Goal: Task Accomplishment & Management: Manage account settings

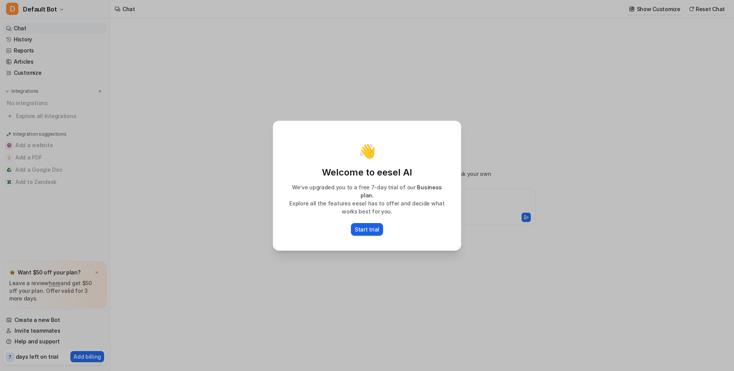
type textarea "**********"
click at [371, 227] on p "Start trial" at bounding box center [367, 229] width 25 height 8
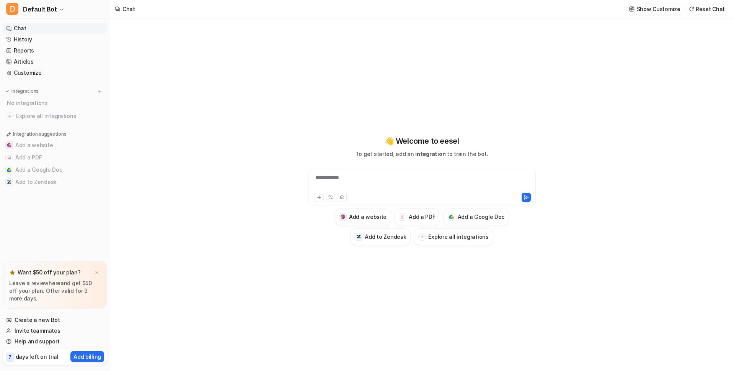
click at [134, 168] on div "**********" at bounding box center [421, 194] width 623 height 352
click at [101, 91] on img at bounding box center [99, 90] width 5 height 5
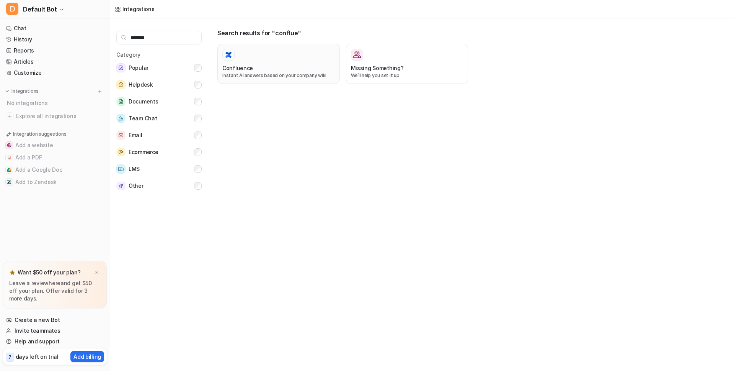
type input "*******"
click at [260, 75] on p "Instant AI answers based on your company wiki" at bounding box center [278, 75] width 113 height 7
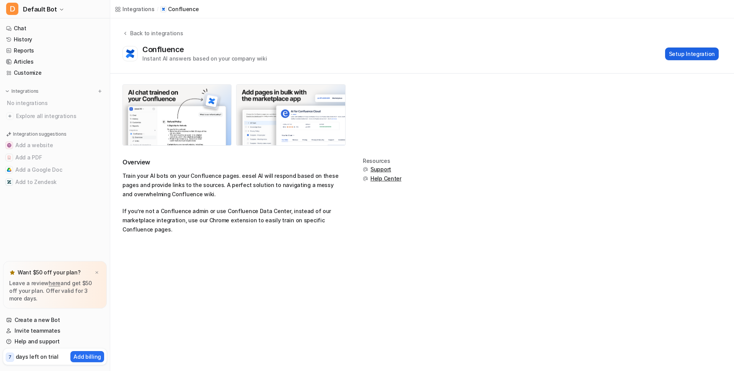
click at [691, 52] on button "Setup Integration" at bounding box center [692, 53] width 54 height 13
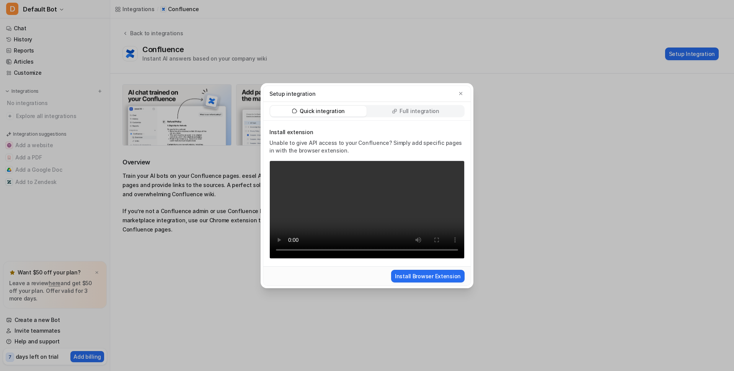
click at [428, 107] on p "Full integration" at bounding box center [420, 111] width 40 height 8
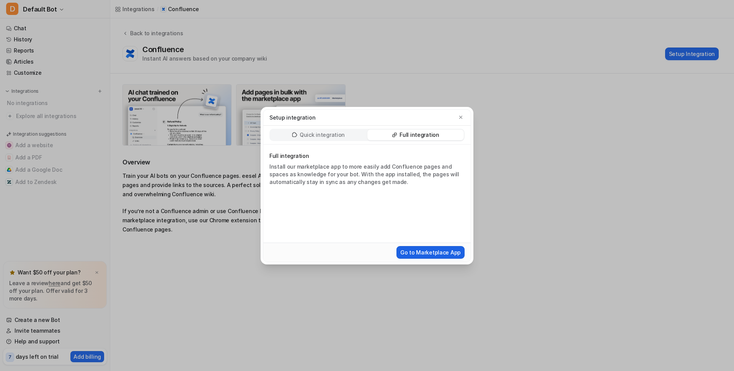
click at [412, 255] on button "Go to Marketplace App" at bounding box center [431, 252] width 68 height 13
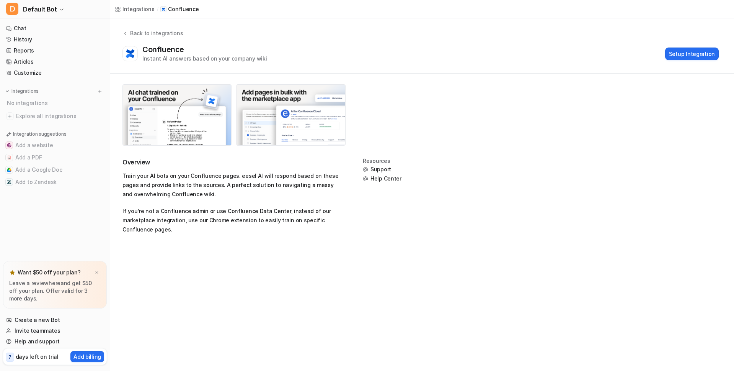
click at [13, 354] on span "7" at bounding box center [10, 356] width 8 height 9
click at [10, 356] on p "7" at bounding box center [9, 356] width 3 height 7
click at [57, 6] on button "D Default Bot" at bounding box center [55, 9] width 110 height 18
click at [38, 57] on link "Settings" at bounding box center [61, 58] width 106 height 13
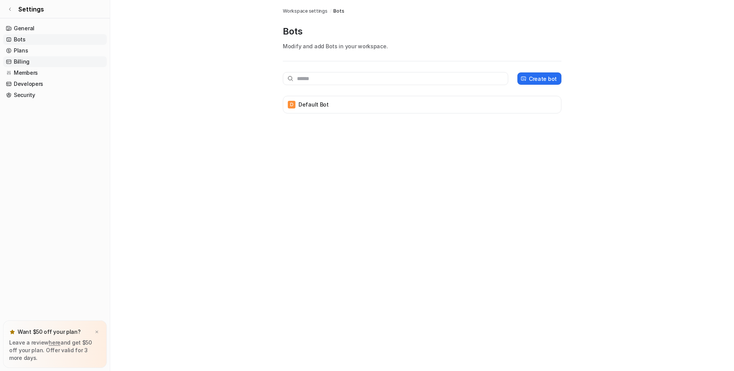
click at [29, 62] on link "Billing" at bounding box center [55, 61] width 104 height 11
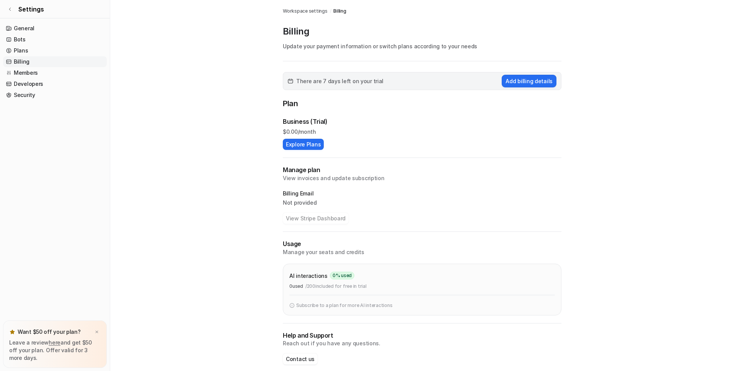
scroll to position [9, 0]
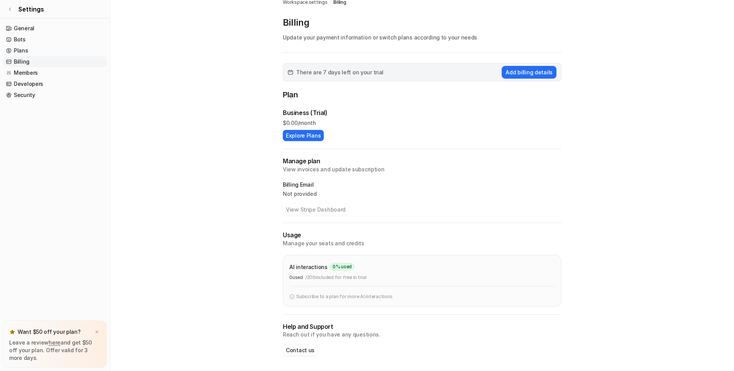
click at [19, 57] on link "Billing" at bounding box center [55, 61] width 104 height 11
click at [22, 65] on link "Billing" at bounding box center [55, 61] width 104 height 11
click at [25, 50] on link "Plans" at bounding box center [55, 50] width 104 height 11
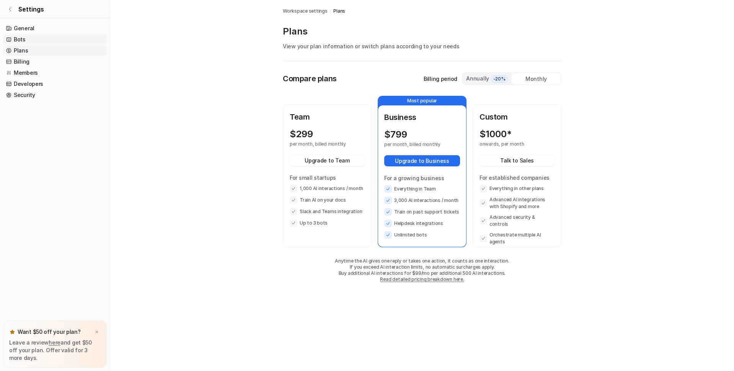
click at [26, 36] on link "Bots" at bounding box center [55, 39] width 104 height 11
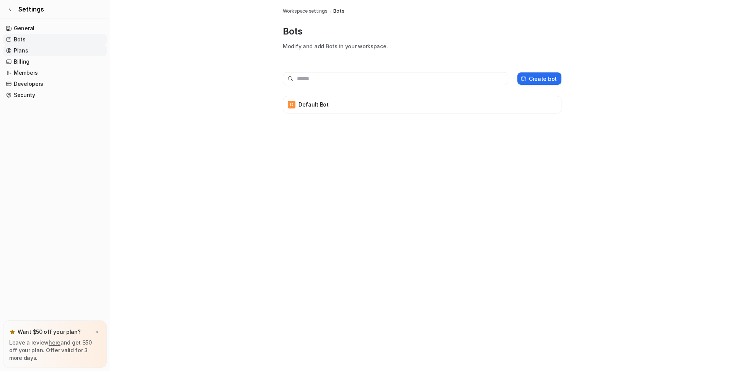
click at [25, 51] on link "Plans" at bounding box center [55, 50] width 104 height 11
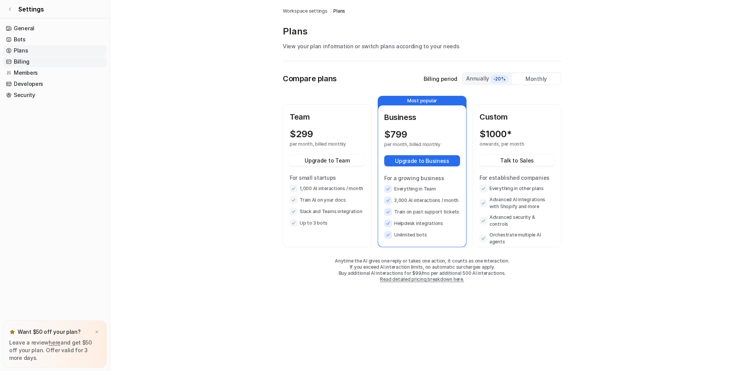
click at [25, 65] on link "Billing" at bounding box center [55, 61] width 104 height 11
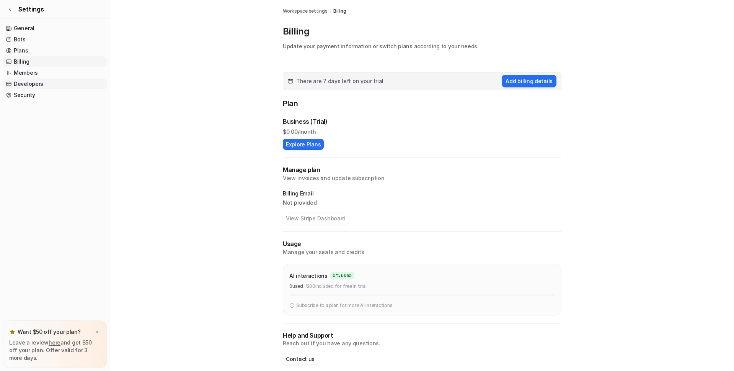
click at [25, 79] on link "Developers" at bounding box center [55, 83] width 104 height 11
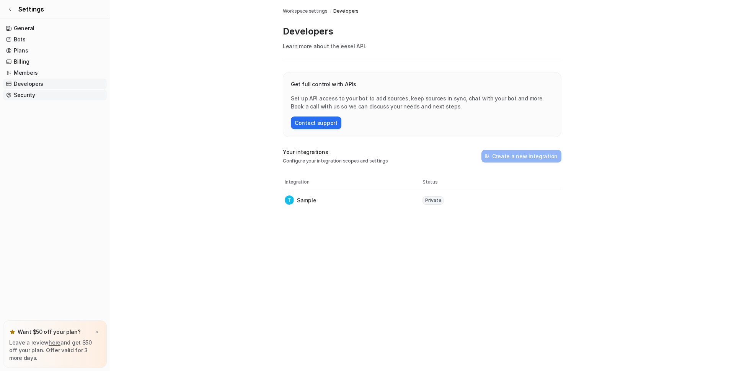
click at [23, 98] on link "Security" at bounding box center [55, 95] width 104 height 11
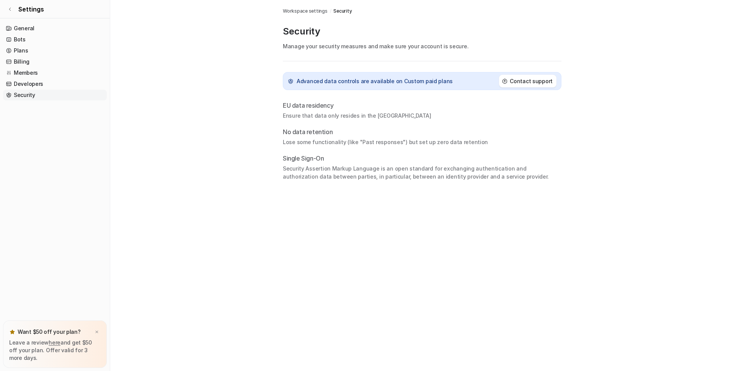
click at [23, 96] on link "Security" at bounding box center [55, 95] width 104 height 11
click at [98, 329] on img at bounding box center [97, 331] width 5 height 5
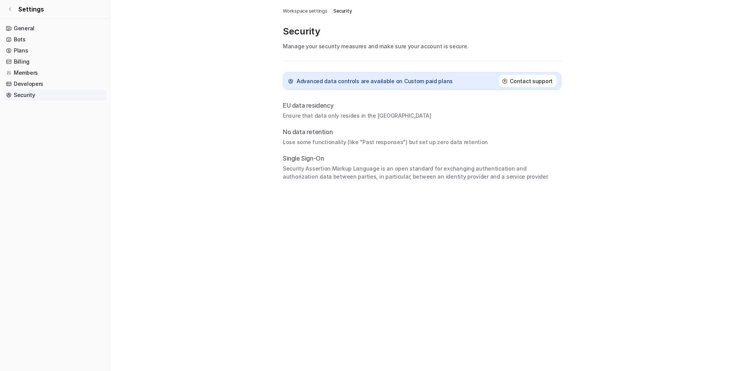
click at [24, 96] on link "Security" at bounding box center [55, 95] width 104 height 11
click at [25, 84] on link "Developers" at bounding box center [55, 83] width 104 height 11
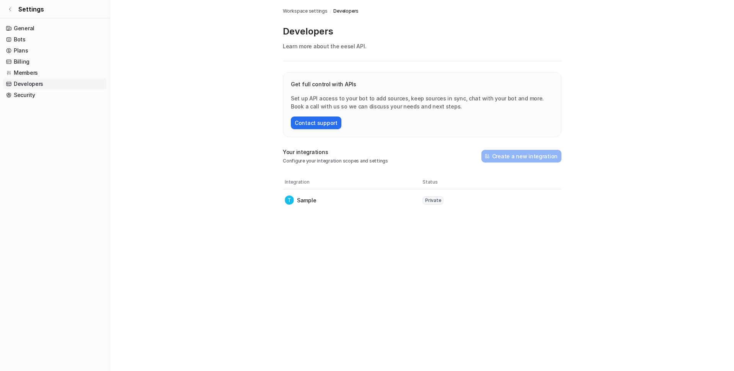
click at [25, 78] on link "Developers" at bounding box center [55, 83] width 104 height 11
click at [28, 73] on link "Members" at bounding box center [55, 72] width 104 height 11
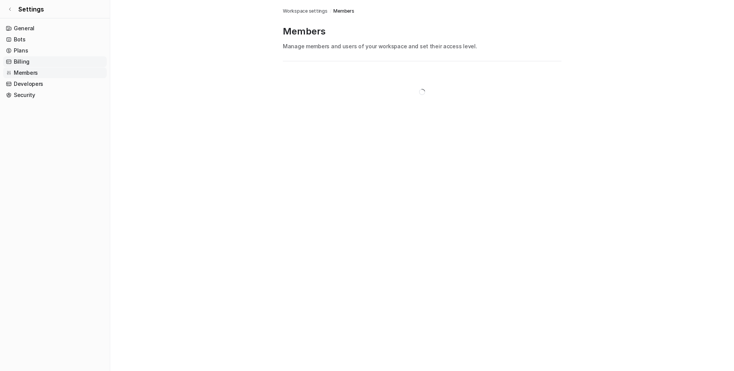
click at [28, 64] on link "Billing" at bounding box center [55, 61] width 104 height 11
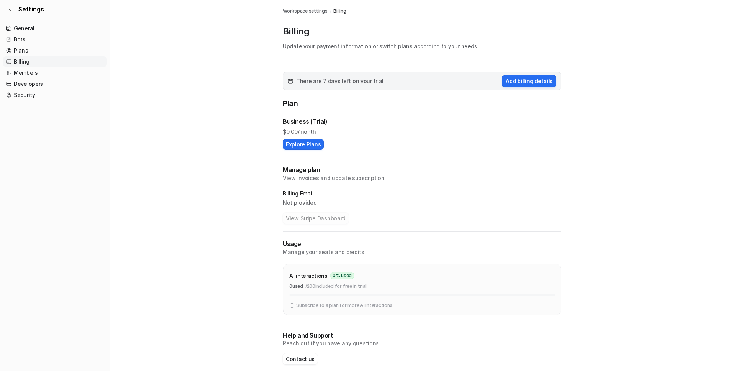
scroll to position [9, 0]
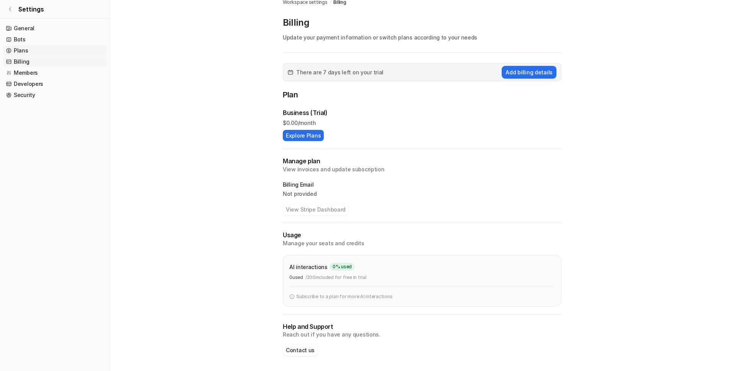
click at [44, 47] on link "Plans" at bounding box center [55, 50] width 104 height 11
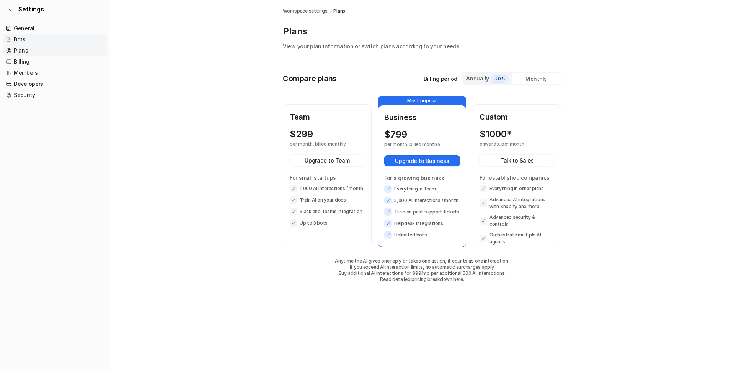
click at [46, 41] on link "Bots" at bounding box center [55, 39] width 104 height 11
click at [42, 29] on link "General" at bounding box center [55, 28] width 104 height 11
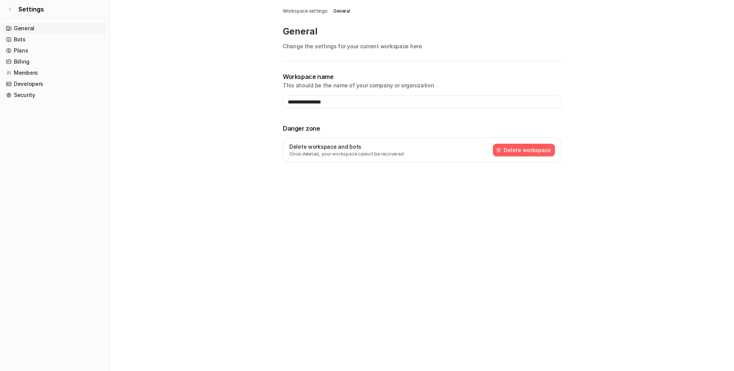
click at [523, 161] on div "Delete workspace and bots Once deleted, your workspace cannot be recovered Dele…" at bounding box center [422, 149] width 279 height 25
click at [521, 151] on button "Delete workspace" at bounding box center [524, 150] width 62 height 13
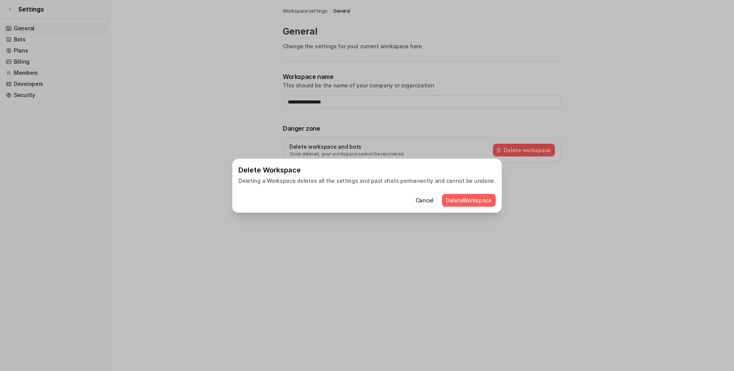
click at [452, 197] on button "Delete Workspace" at bounding box center [469, 200] width 54 height 13
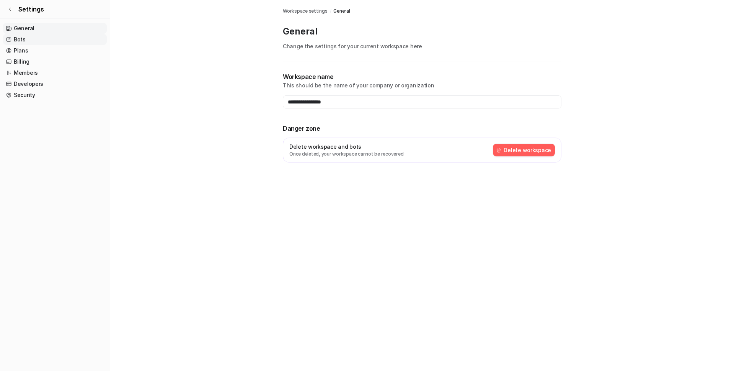
click at [21, 37] on link "Bots" at bounding box center [55, 39] width 104 height 11
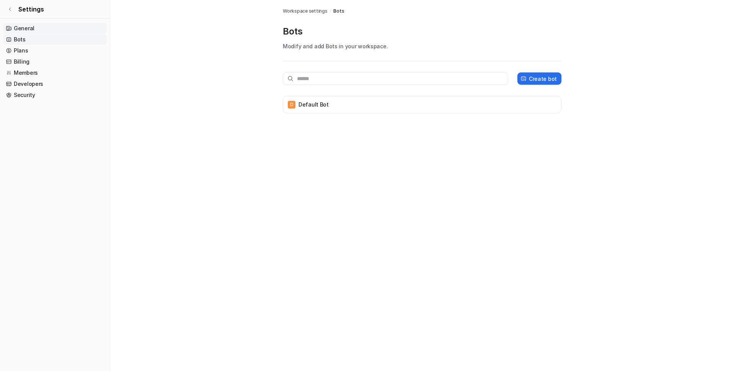
click at [26, 29] on link "General" at bounding box center [55, 28] width 104 height 11
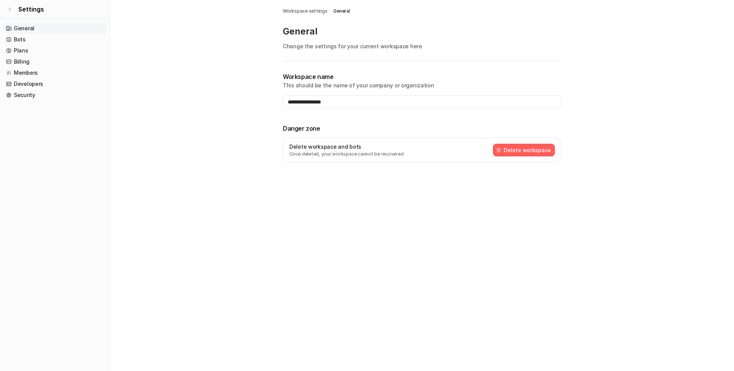
click at [516, 148] on button "Delete workspace" at bounding box center [524, 150] width 62 height 13
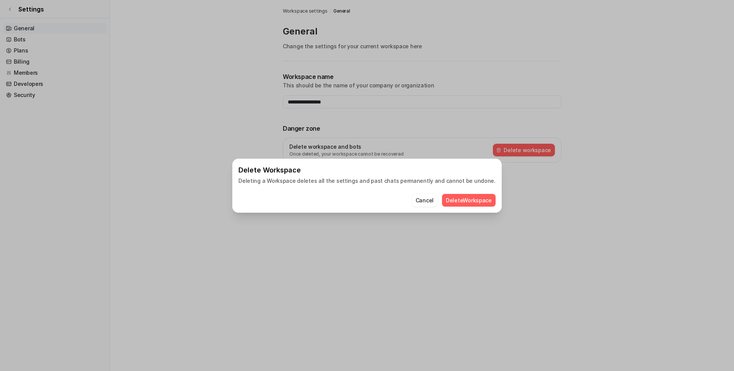
click at [464, 198] on button "Delete Workspace" at bounding box center [469, 200] width 54 height 13
click at [20, 5] on div "Delete Workspace Deleting a Workspace deletes all the settings and past chats p…" at bounding box center [367, 185] width 734 height 371
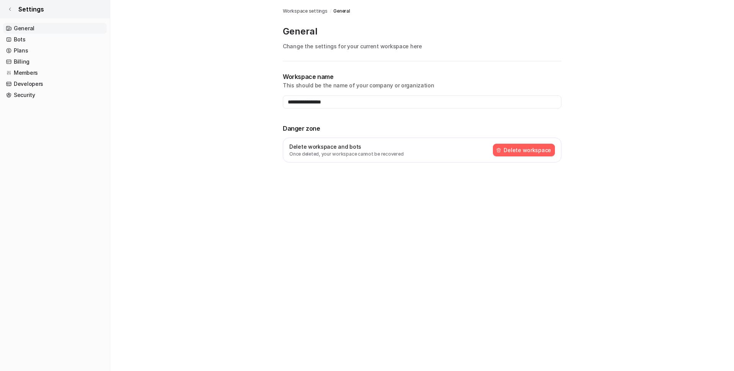
click at [12, 11] on link "Settings" at bounding box center [55, 9] width 110 height 18
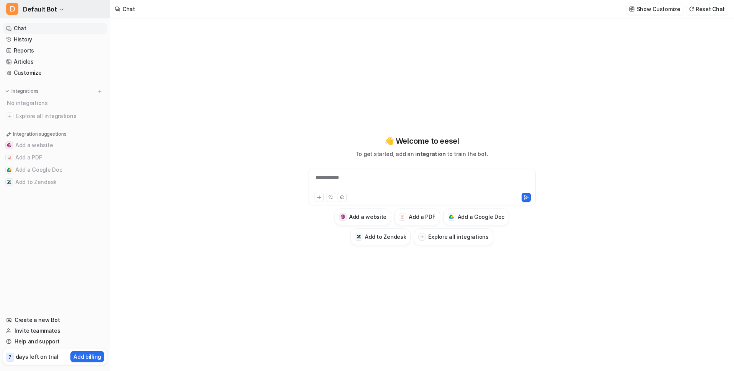
click at [62, 9] on button "D Default Bot" at bounding box center [55, 9] width 110 height 18
click at [31, 55] on link "Settings" at bounding box center [61, 58] width 106 height 13
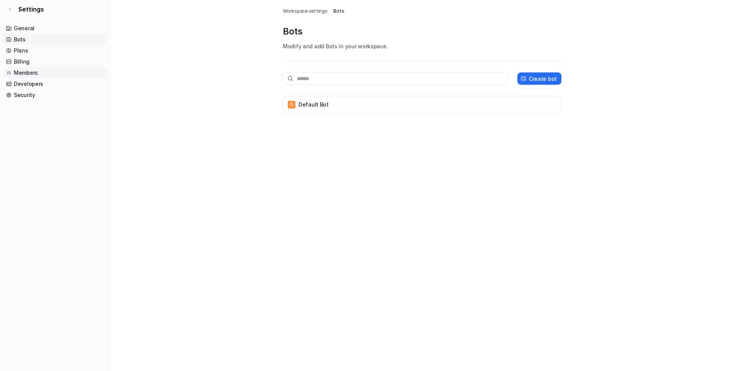
click at [28, 74] on link "Members" at bounding box center [55, 72] width 104 height 11
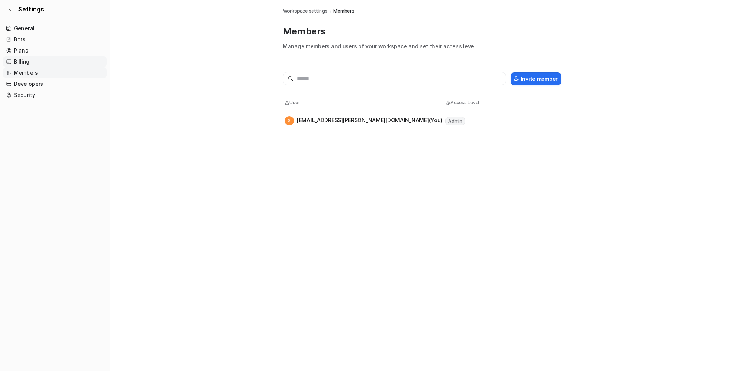
click at [25, 60] on link "Billing" at bounding box center [55, 61] width 104 height 11
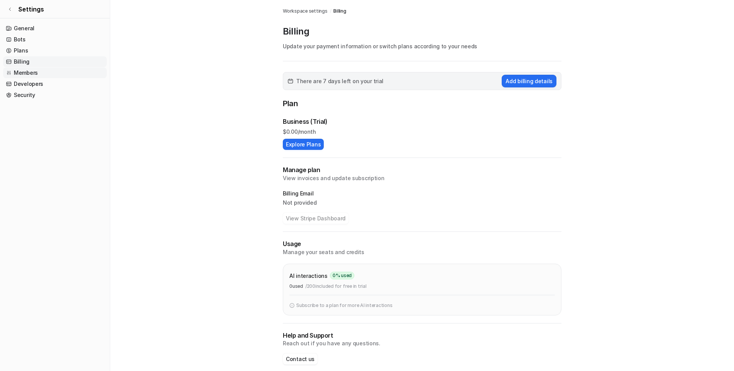
click at [25, 67] on link "Members" at bounding box center [55, 72] width 104 height 11
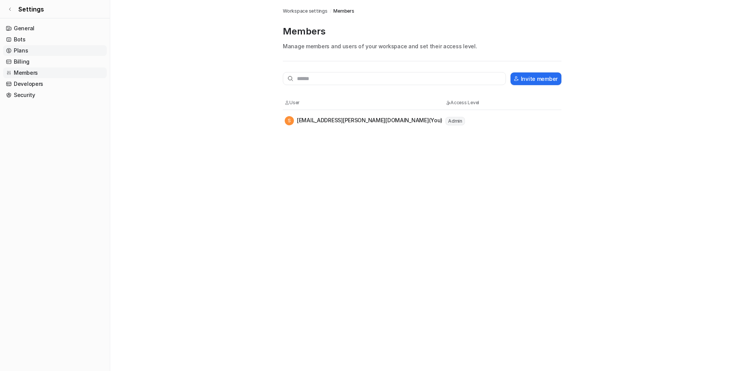
click at [46, 50] on link "Plans" at bounding box center [55, 50] width 104 height 11
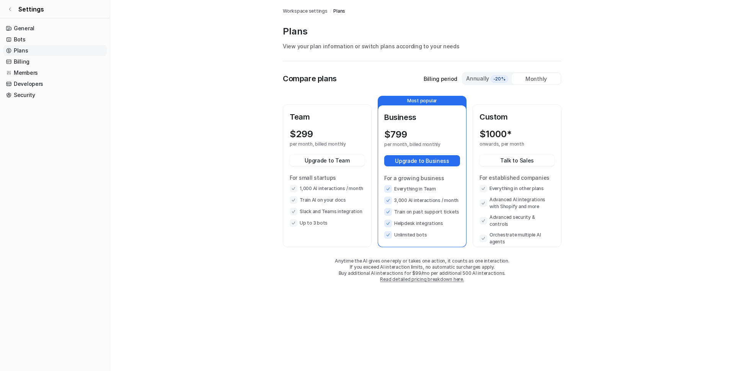
click at [21, 45] on ul "General Bots Plans Billing Members Developers Security" at bounding box center [55, 61] width 104 height 77
click at [31, 28] on link "General" at bounding box center [55, 28] width 104 height 11
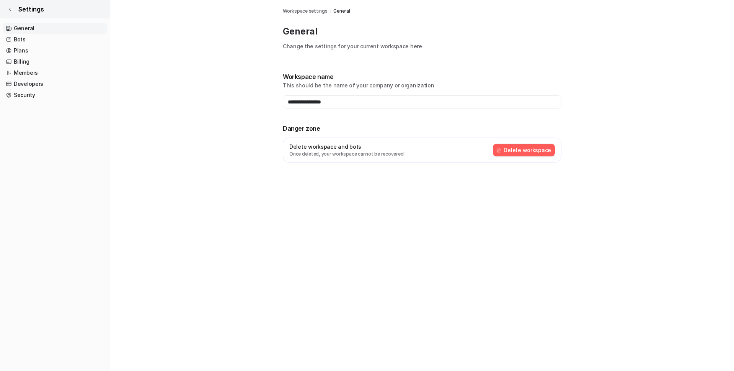
click at [28, 12] on span "Settings" at bounding box center [31, 9] width 26 height 9
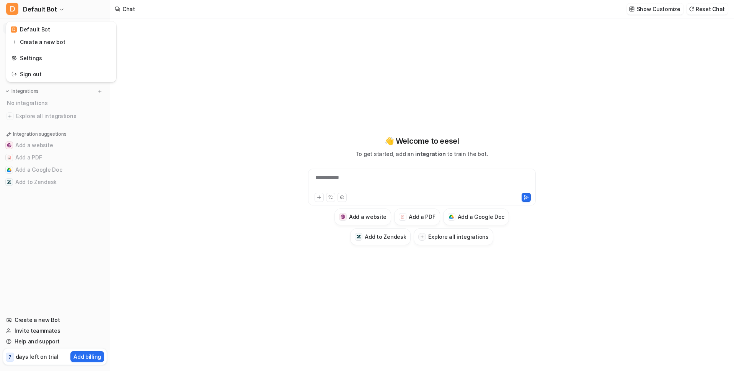
click at [35, 341] on div "D Default Bot D Default Bot Create a new bot Settings Sign out Chat History Rep…" at bounding box center [55, 185] width 110 height 371
click at [35, 341] on link "Help and support" at bounding box center [55, 341] width 104 height 11
click at [27, 30] on link "Chat" at bounding box center [55, 28] width 104 height 11
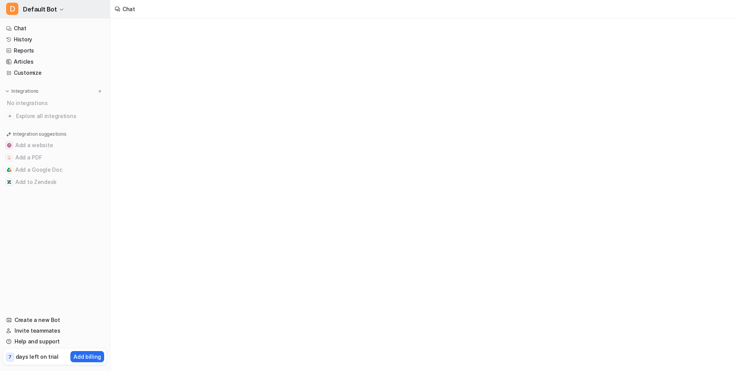
click at [52, 13] on span "Default Bot" at bounding box center [40, 9] width 34 height 11
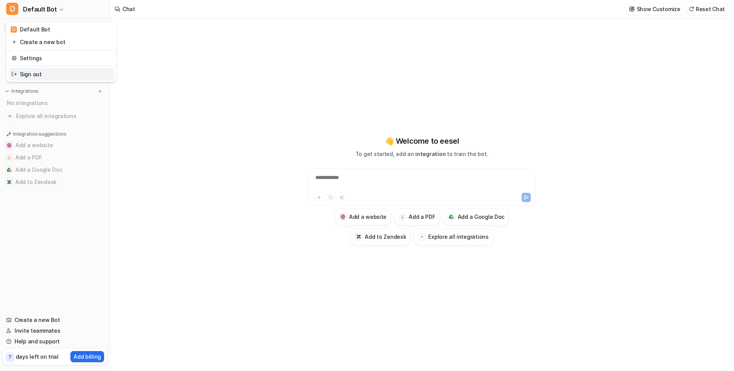
click at [33, 75] on link "Sign out" at bounding box center [61, 74] width 106 height 13
